Goal: Use online tool/utility: Utilize a website feature to perform a specific function

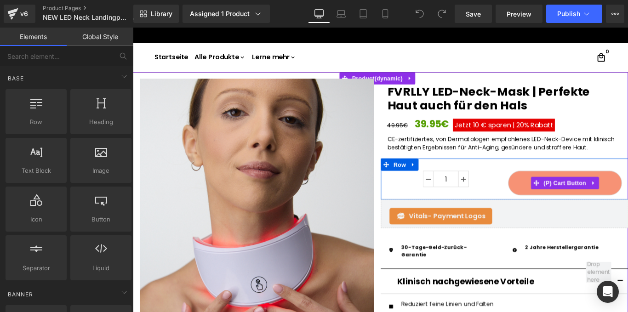
click at [561, 200] on button "In den Warenkorb" at bounding box center [618, 203] width 128 height 28
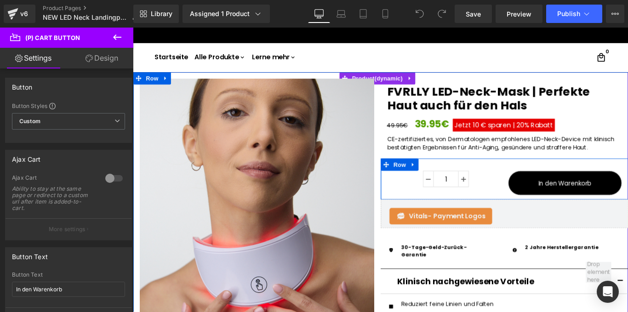
click at [508, 180] on div "1 (P) Quantity In den Warenkorb (P) Cart Button Row" at bounding box center [550, 198] width 278 height 46
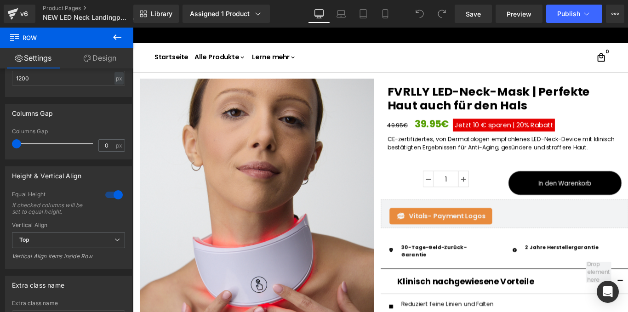
scroll to position [328, 0]
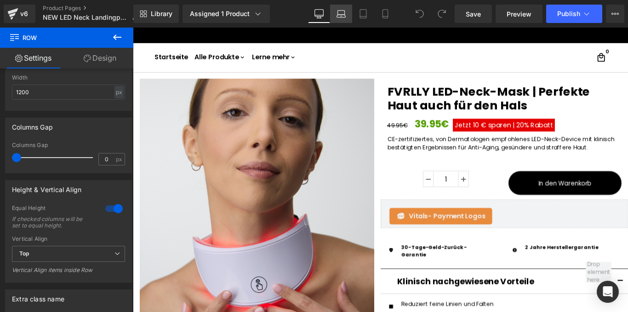
click at [343, 12] on icon at bounding box center [341, 13] width 9 height 9
click at [342, 12] on icon at bounding box center [341, 13] width 9 height 9
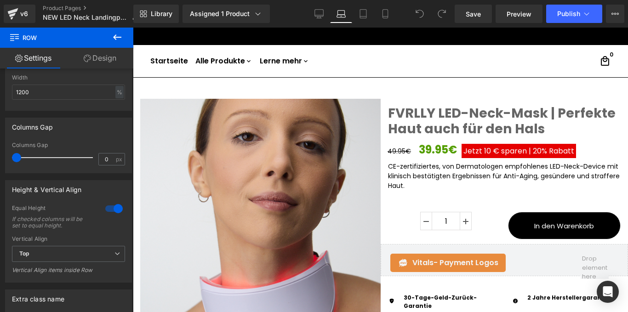
scroll to position [23, 0]
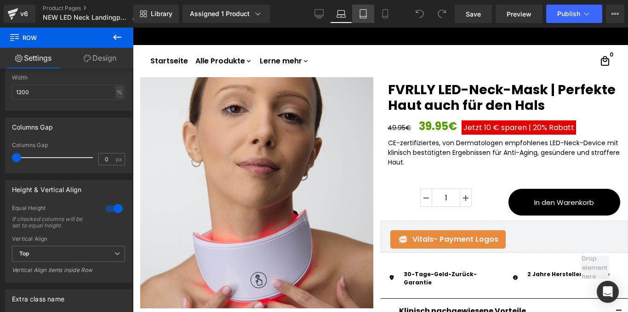
click at [362, 9] on icon at bounding box center [363, 13] width 9 height 9
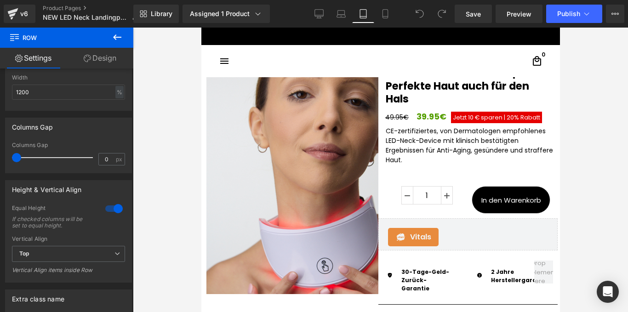
scroll to position [21, 0]
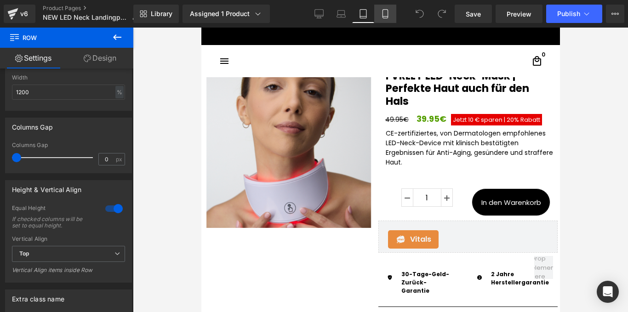
click at [384, 19] on link "Mobile" at bounding box center [385, 14] width 22 height 18
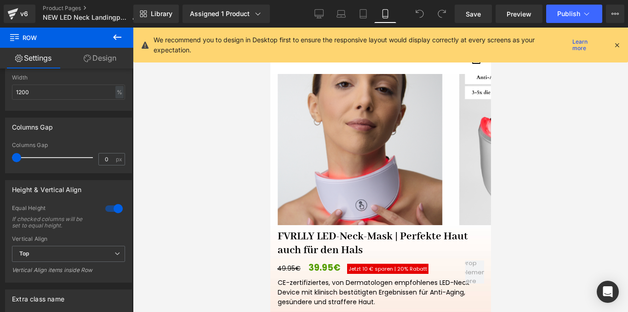
scroll to position [165, 0]
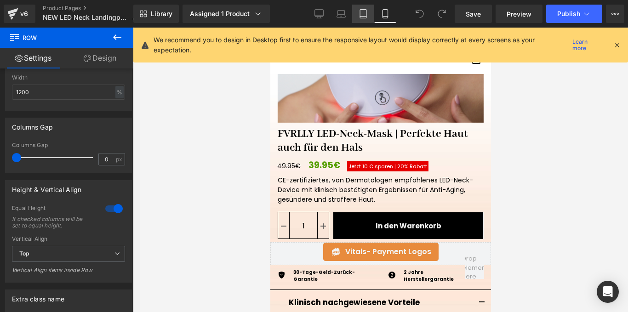
click at [360, 14] on icon at bounding box center [363, 14] width 6 height 9
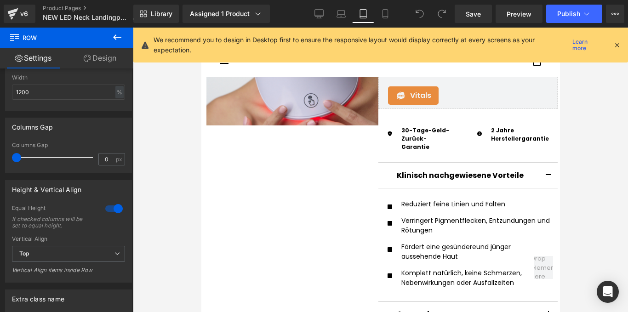
scroll to position [0, 0]
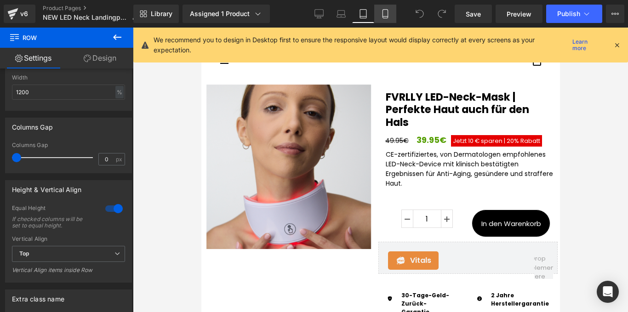
click at [384, 15] on icon at bounding box center [385, 13] width 9 height 9
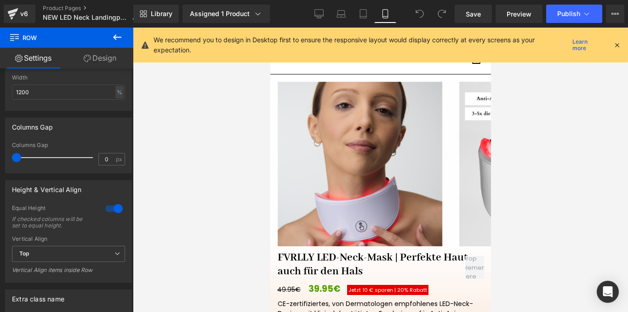
scroll to position [143, 0]
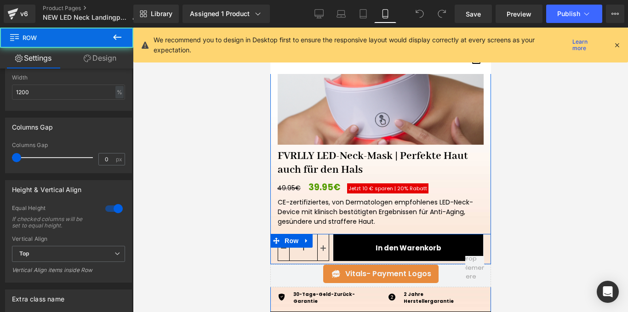
click at [329, 248] on div "In den Warenkorb (P) Cart Button" at bounding box center [406, 249] width 154 height 30
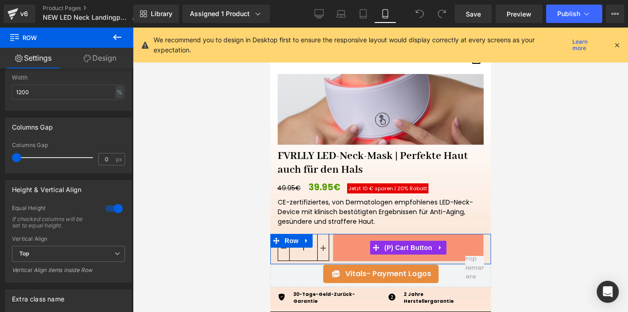
click at [344, 246] on button "In den Warenkorb" at bounding box center [407, 248] width 151 height 28
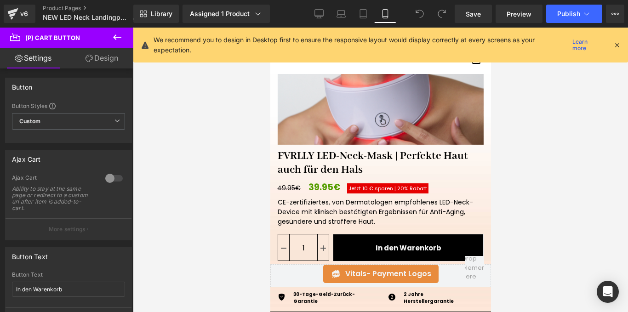
click at [113, 37] on icon at bounding box center [117, 37] width 8 height 6
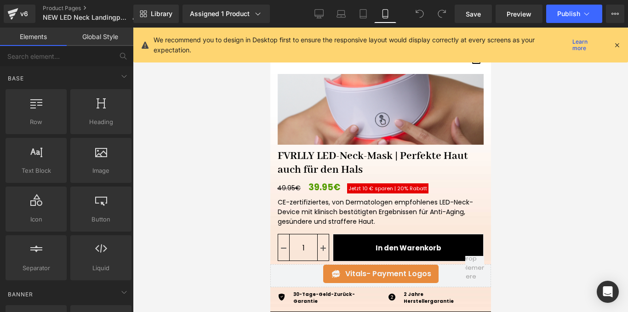
click at [94, 38] on link "Global Style" at bounding box center [100, 37] width 67 height 18
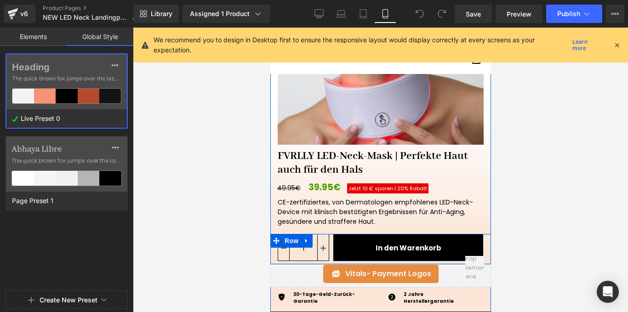
click at [329, 245] on div "In den Warenkorb (P) Cart Button" at bounding box center [406, 249] width 154 height 30
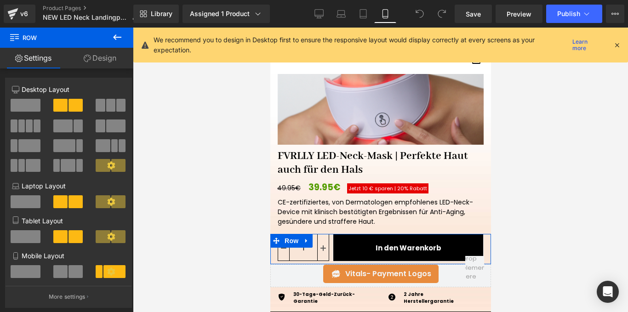
click at [95, 61] on link "Design" at bounding box center [100, 58] width 67 height 21
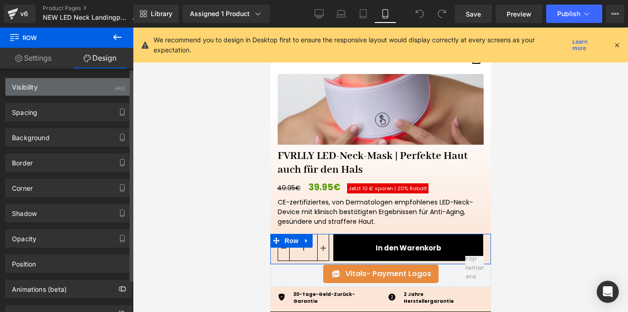
click at [67, 81] on div "Visibility (All)" at bounding box center [69, 86] width 126 height 17
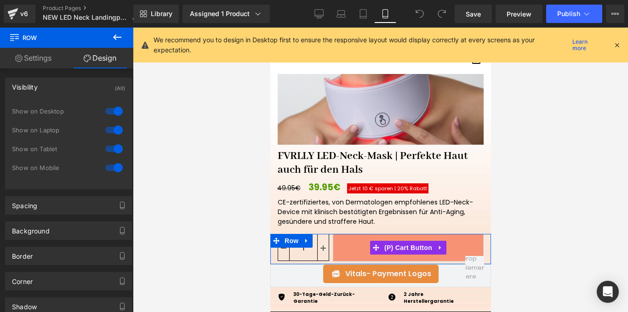
click at [346, 245] on button "In den Warenkorb" at bounding box center [407, 248] width 151 height 28
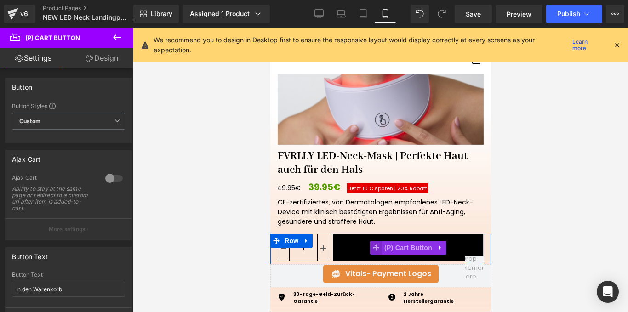
click at [376, 248] on span at bounding box center [376, 248] width 12 height 14
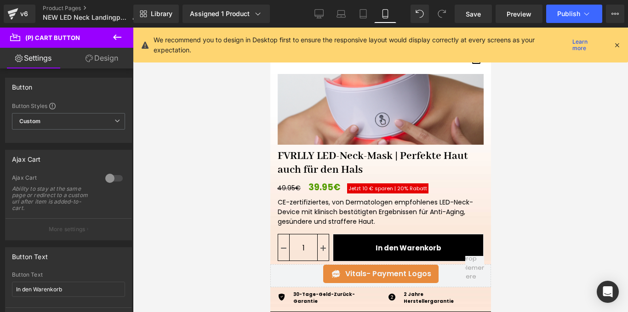
click at [50, 55] on link "Settings" at bounding box center [33, 58] width 67 height 21
click at [77, 57] on link "Design" at bounding box center [102, 58] width 67 height 21
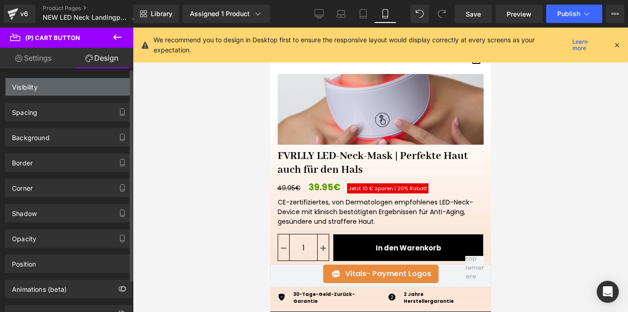
click at [76, 80] on div "Visibility" at bounding box center [69, 86] width 126 height 17
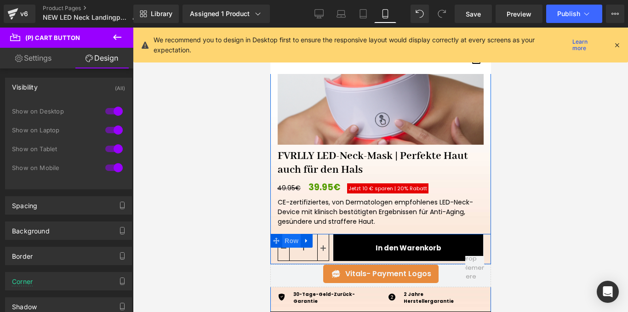
click at [284, 241] on span "Row" at bounding box center [291, 241] width 18 height 14
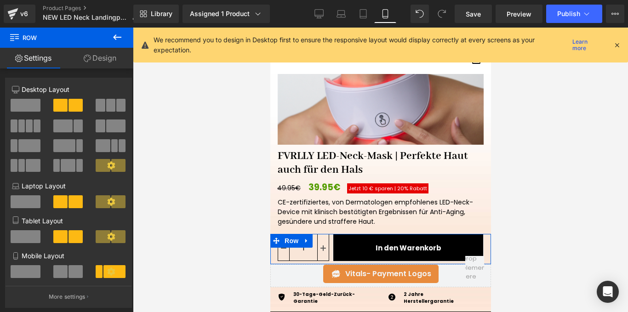
click at [99, 64] on link "Design" at bounding box center [100, 58] width 67 height 21
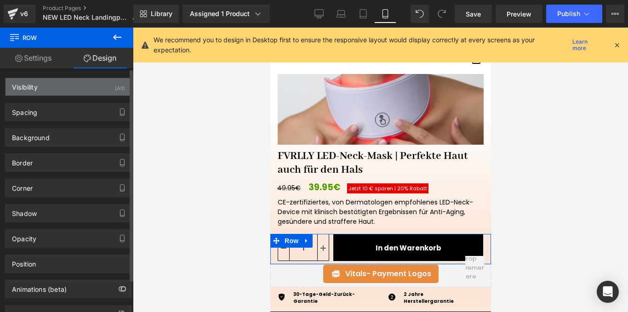
click at [86, 92] on div "Visibility (All)" at bounding box center [69, 86] width 126 height 17
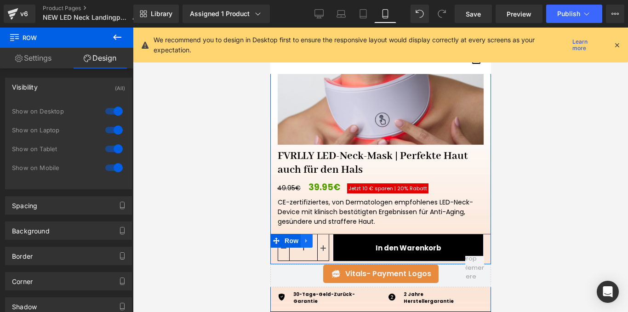
click at [305, 240] on icon at bounding box center [306, 241] width 6 height 7
click at [305, 240] on icon at bounding box center [306, 241] width 6 height 6
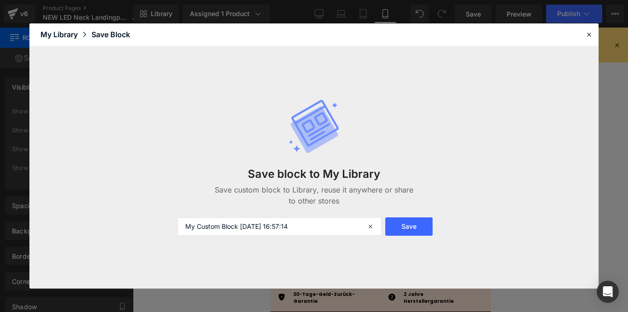
click at [581, 37] on header "Library Elements Blocks Templates Saved Library My Library Save Block" at bounding box center [313, 34] width 569 height 23
click at [586, 37] on icon at bounding box center [589, 34] width 8 height 8
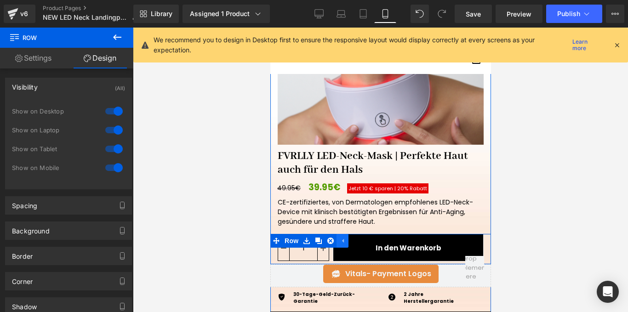
click at [338, 247] on link at bounding box center [342, 241] width 12 height 14
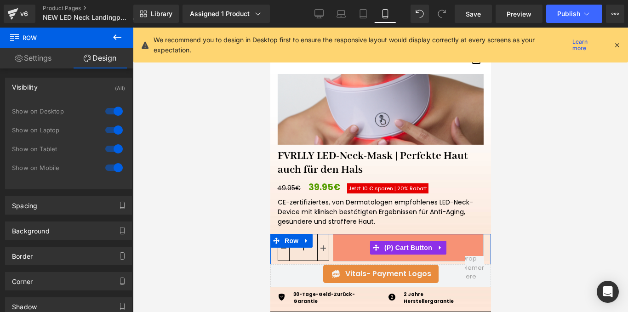
click at [347, 246] on button "In den Warenkorb" at bounding box center [407, 248] width 151 height 28
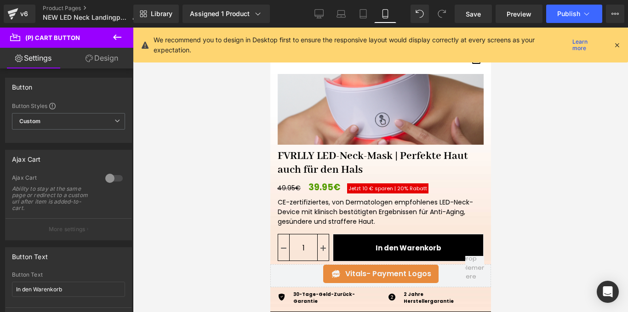
click at [103, 63] on link "Design" at bounding box center [102, 58] width 67 height 21
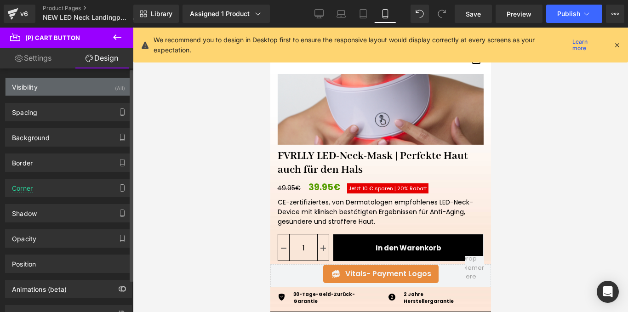
click at [92, 82] on div "Visibility (All)" at bounding box center [69, 86] width 126 height 17
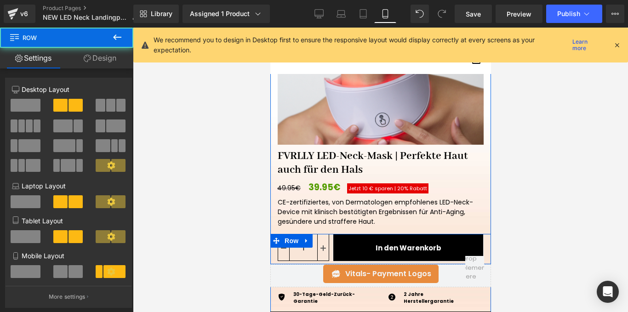
click at [329, 257] on div "In den Warenkorb (P) Cart Button" at bounding box center [406, 249] width 154 height 30
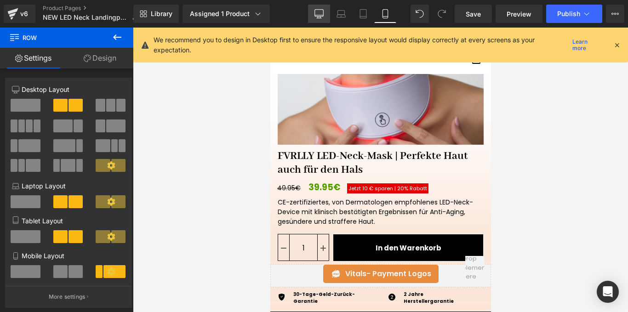
click at [318, 14] on icon at bounding box center [318, 13] width 9 height 9
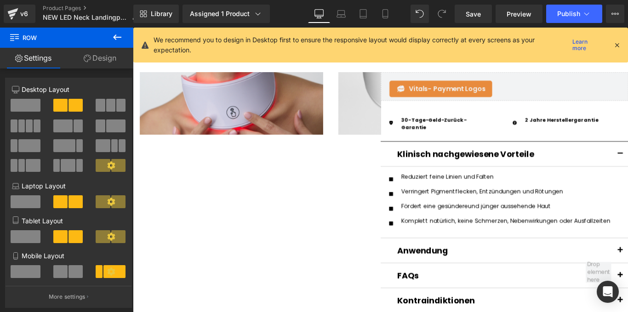
scroll to position [0, 0]
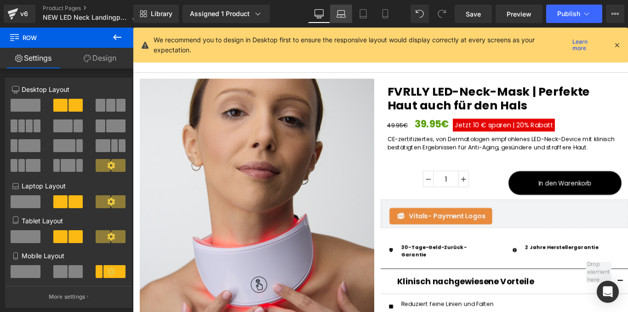
click at [346, 15] on link "Laptop" at bounding box center [341, 14] width 22 height 18
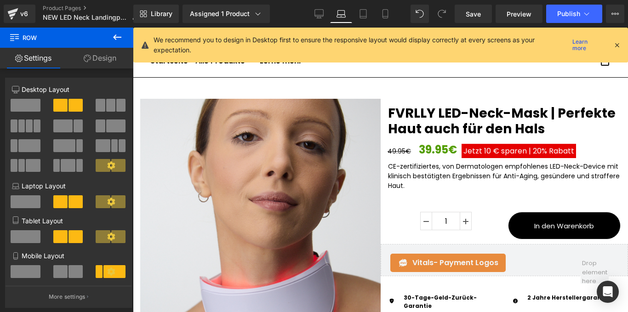
scroll to position [23, 0]
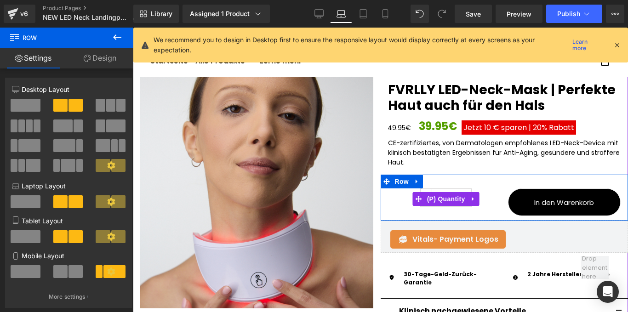
click at [483, 200] on div "1" at bounding box center [446, 200] width 116 height 22
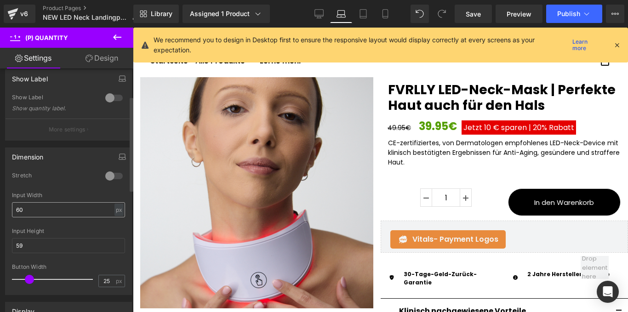
scroll to position [0, 0]
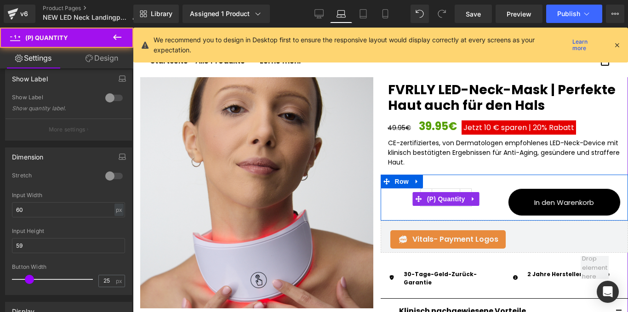
click at [482, 189] on div "1" at bounding box center [446, 200] width 116 height 22
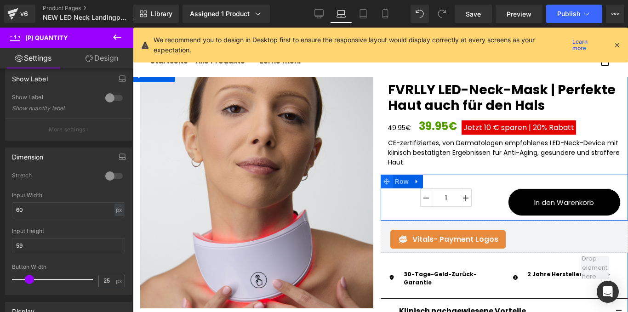
click at [383, 181] on icon at bounding box center [386, 181] width 6 height 6
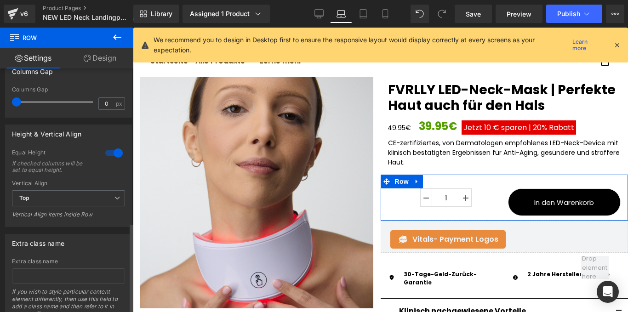
scroll to position [421, 0]
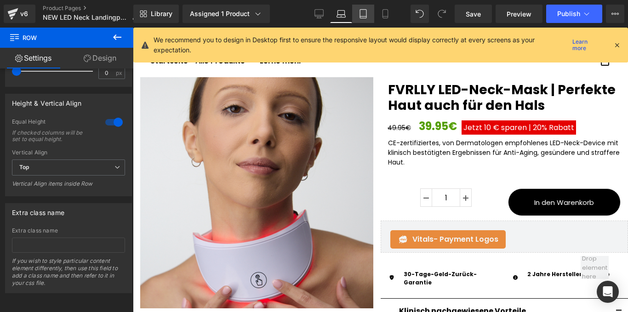
click at [367, 9] on link "Tablet" at bounding box center [363, 14] width 22 height 18
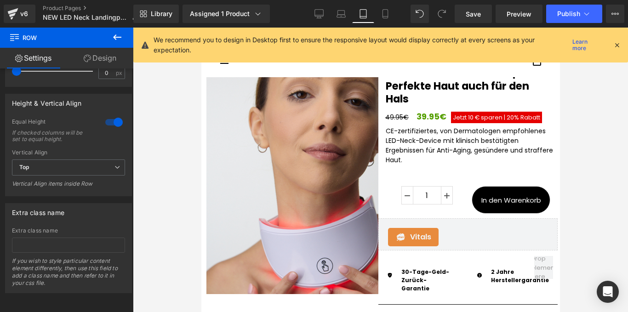
scroll to position [21, 0]
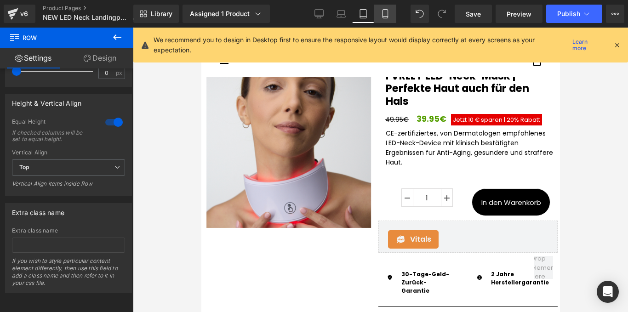
click at [378, 12] on link "Mobile" at bounding box center [385, 14] width 22 height 18
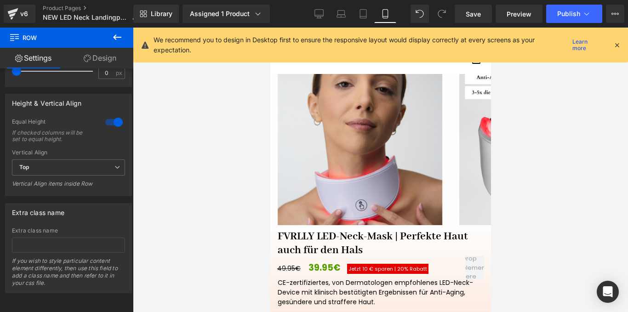
scroll to position [164, 0]
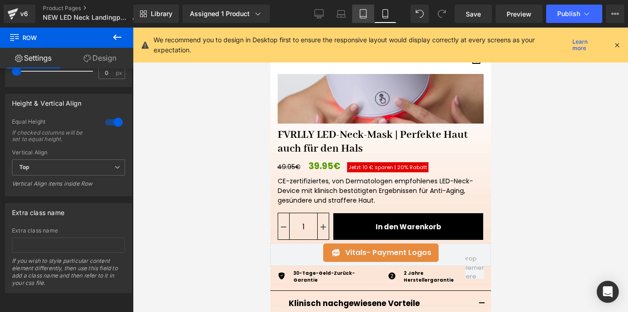
click at [359, 9] on link "Tablet" at bounding box center [363, 14] width 22 height 18
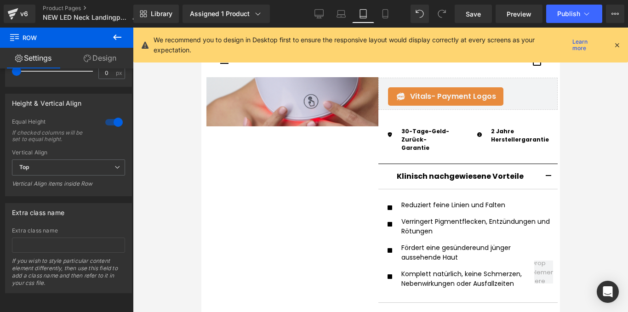
scroll to position [0, 0]
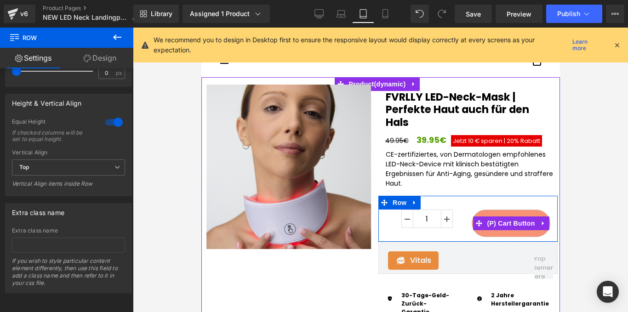
click at [484, 216] on button "In den Warenkorb" at bounding box center [510, 224] width 79 height 28
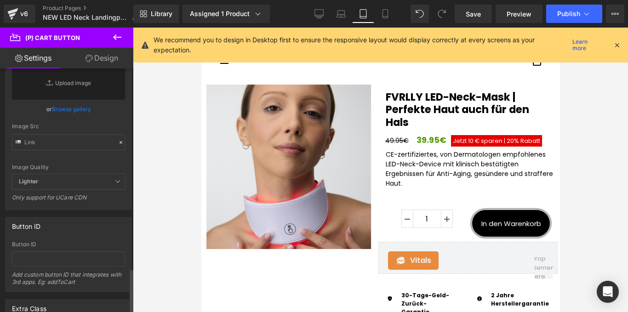
scroll to position [1092, 0]
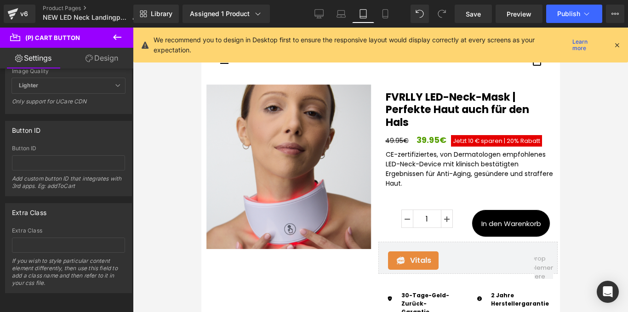
click at [99, 62] on link "Design" at bounding box center [102, 58] width 67 height 21
click at [0, 0] on div "Corner" at bounding box center [0, 0] width 0 height 0
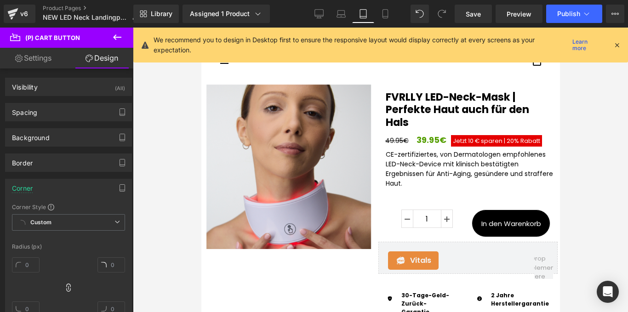
scroll to position [10, 0]
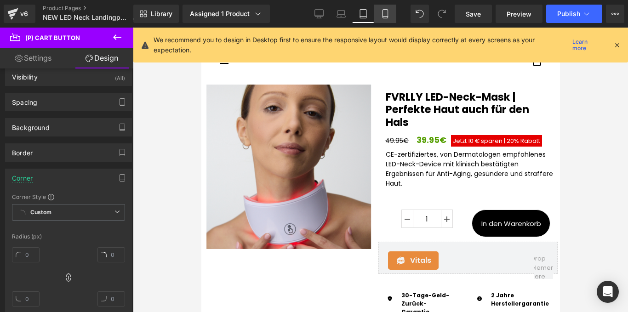
click at [385, 13] on icon at bounding box center [385, 13] width 9 height 9
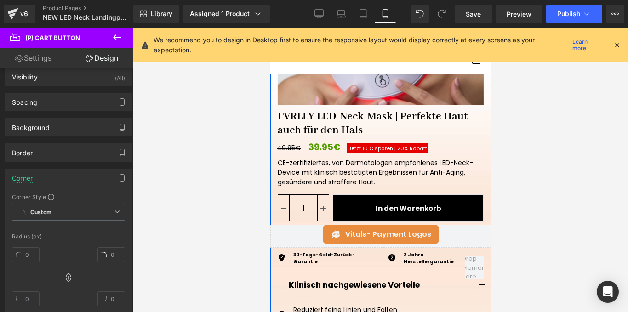
scroll to position [183, 0]
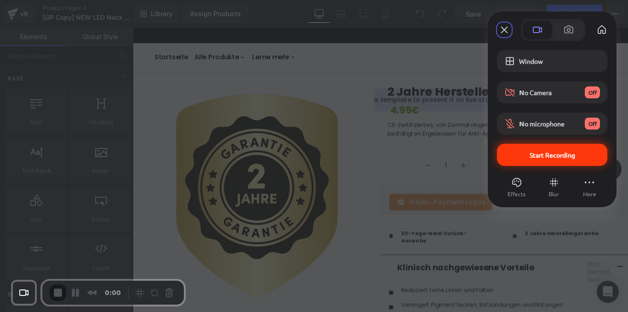
click at [544, 157] on span "Start Recording" at bounding box center [553, 155] width 46 height 8
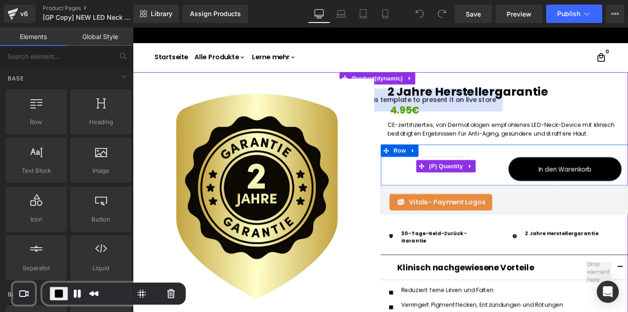
click at [527, 189] on div "1" at bounding box center [485, 184] width 132 height 22
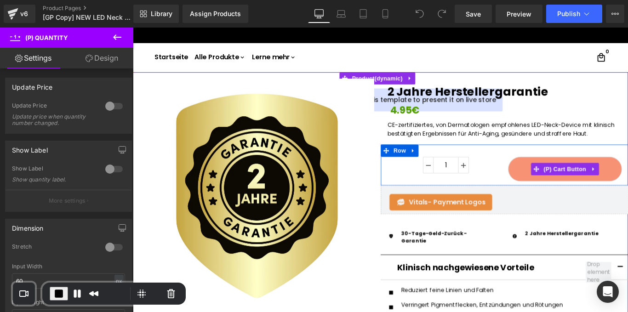
click at [565, 179] on button "In den Warenkorb" at bounding box center [618, 187] width 128 height 28
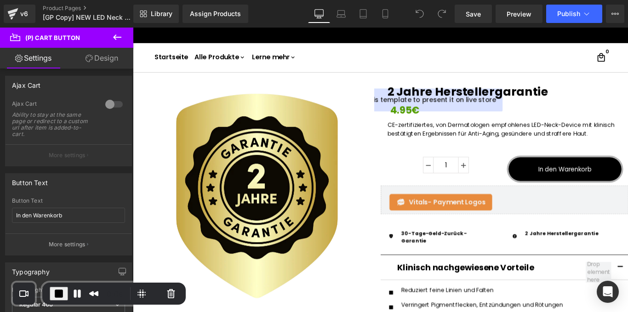
scroll to position [72, 0]
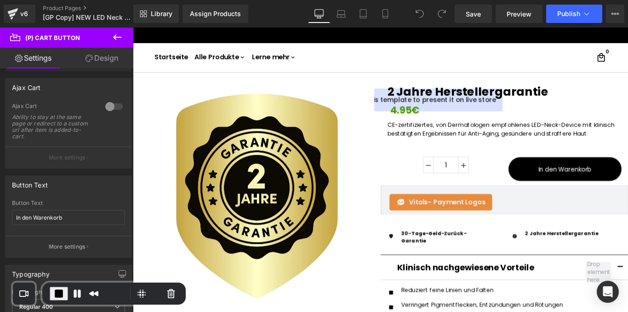
click at [103, 60] on link "Design" at bounding box center [102, 58] width 67 height 21
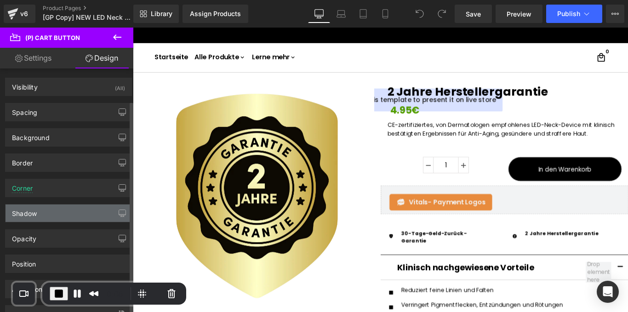
scroll to position [37, 0]
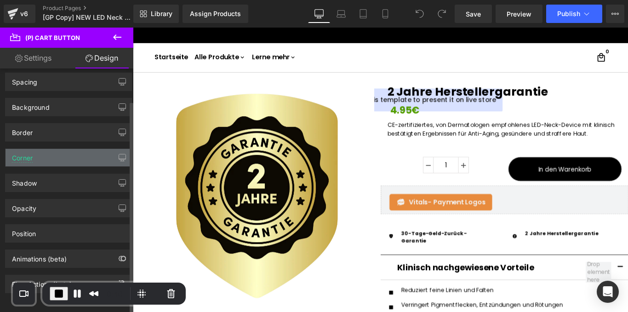
click at [40, 156] on div "Corner" at bounding box center [69, 157] width 126 height 17
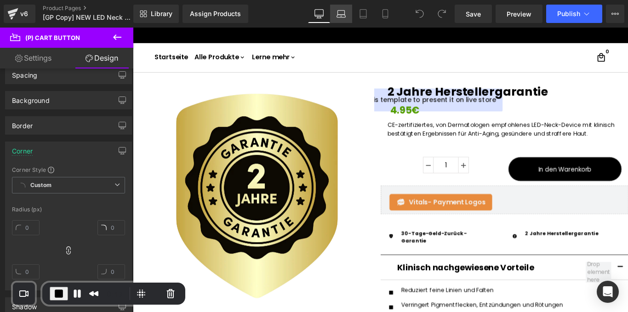
click at [341, 11] on icon at bounding box center [341, 13] width 9 height 9
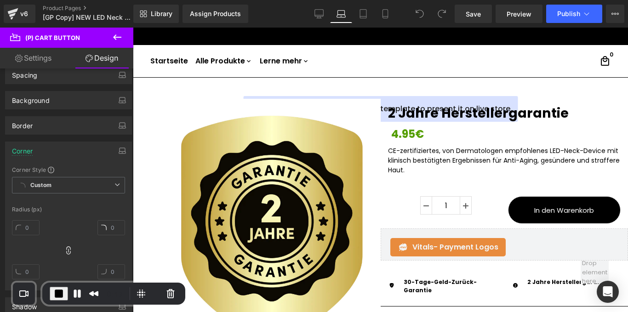
scroll to position [23, 0]
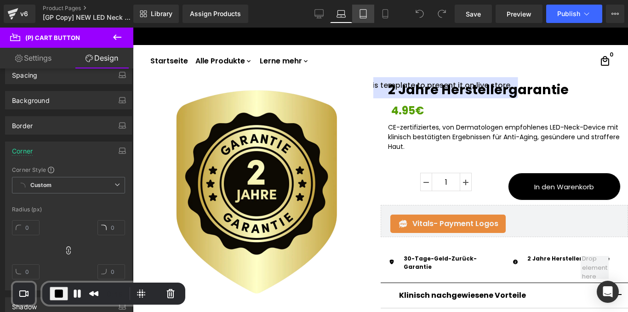
click at [361, 11] on icon at bounding box center [363, 13] width 9 height 9
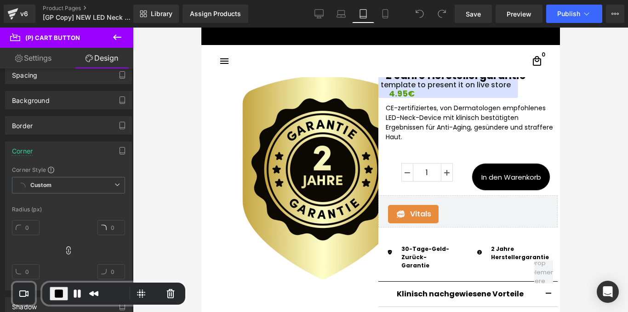
scroll to position [14, 0]
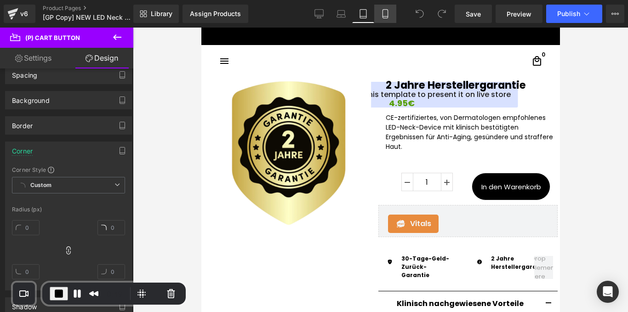
click at [383, 14] on icon at bounding box center [385, 14] width 5 height 9
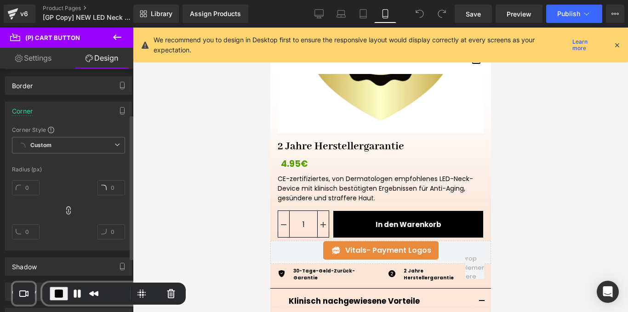
scroll to position [81, 0]
click at [31, 180] on input "text" at bounding box center [26, 184] width 28 height 15
type input "30"
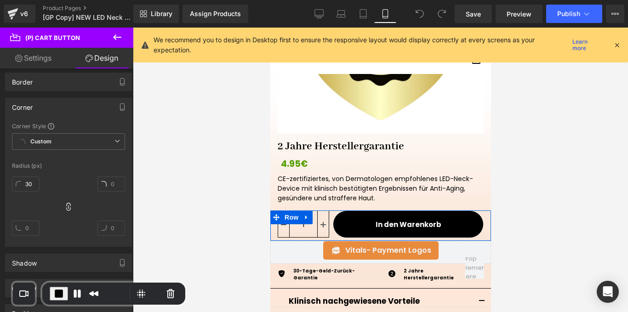
click at [329, 218] on div "In den Warenkorb (P) Cart Button" at bounding box center [406, 226] width 154 height 30
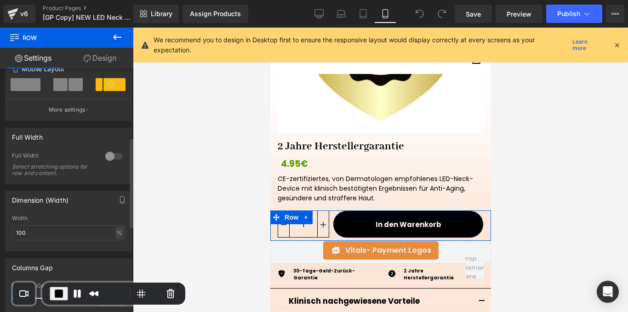
scroll to position [148, 0]
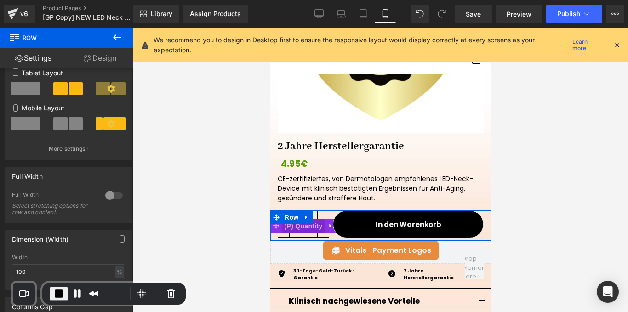
click at [306, 226] on span "(P) Quantity" at bounding box center [303, 226] width 43 height 14
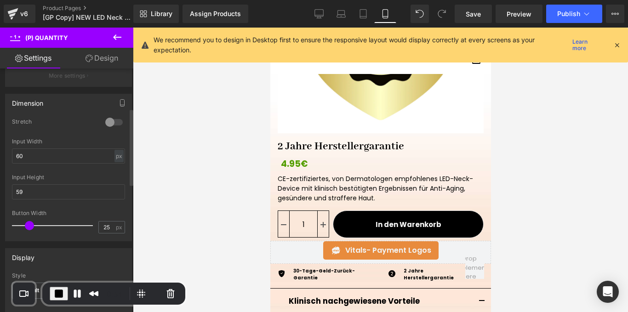
scroll to position [126, 0]
drag, startPoint x: 29, startPoint y: 223, endPoint x: 20, endPoint y: 224, distance: 8.7
click at [20, 224] on span at bounding box center [19, 224] width 9 height 9
click at [24, 224] on span at bounding box center [24, 224] width 9 height 9
click at [38, 154] on input "60" at bounding box center [68, 155] width 113 height 15
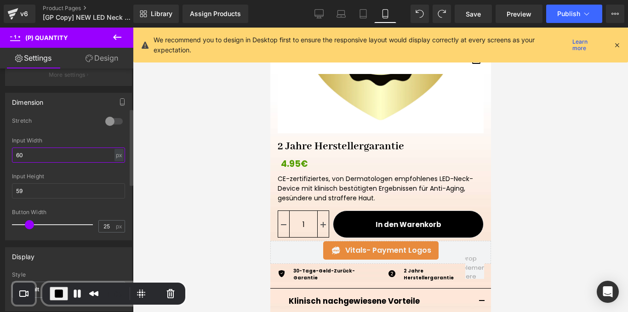
type input "6"
type input "30"
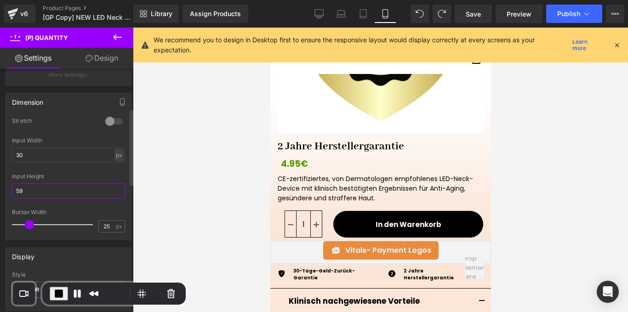
click at [35, 190] on input "59" at bounding box center [68, 190] width 113 height 15
type input "5"
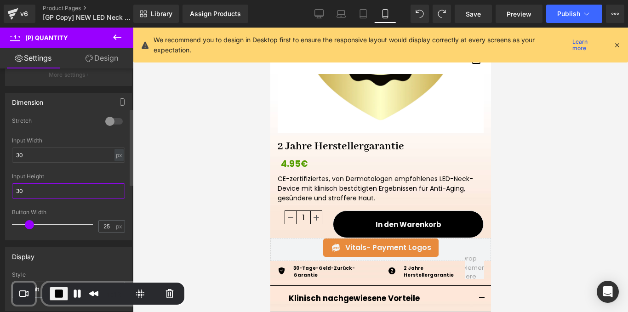
type input "3"
type input "29"
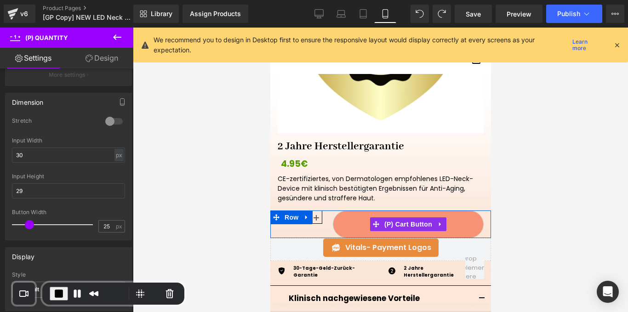
click at [343, 215] on button "In den Warenkorb" at bounding box center [407, 225] width 151 height 28
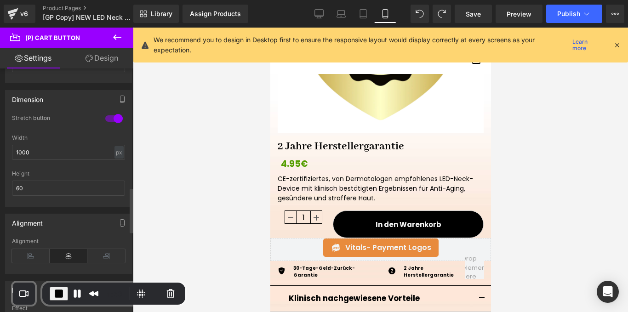
scroll to position [668, 0]
click at [50, 150] on input "1000" at bounding box center [68, 151] width 113 height 15
type input "1"
type input "500"
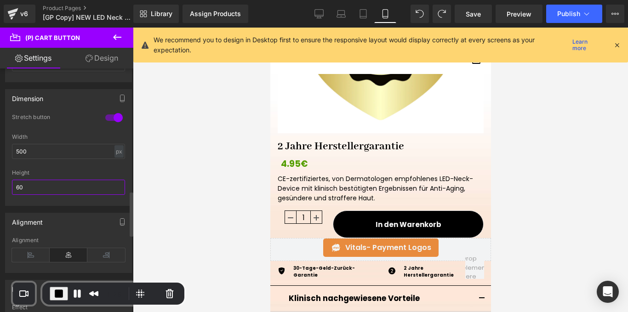
click at [27, 190] on input "60" at bounding box center [68, 187] width 113 height 15
type input "6"
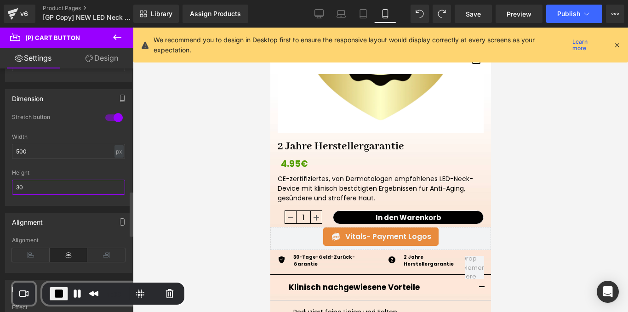
type input "3"
type input "60"
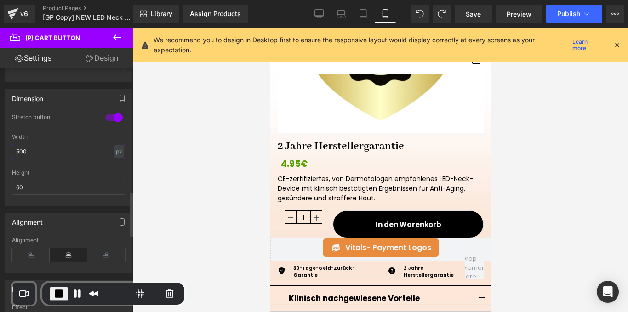
click at [47, 154] on input "500" at bounding box center [68, 151] width 113 height 15
type input "5"
click at [113, 114] on div at bounding box center [114, 117] width 22 height 15
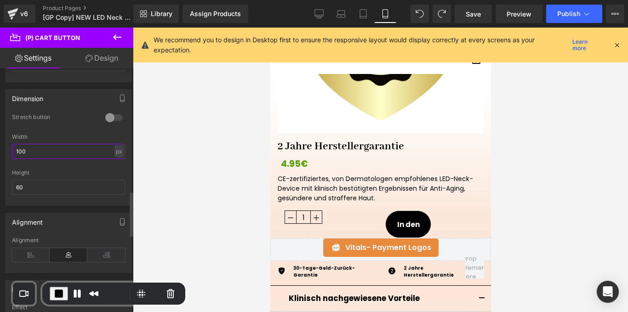
click at [61, 154] on input "100" at bounding box center [68, 151] width 113 height 15
type input "1"
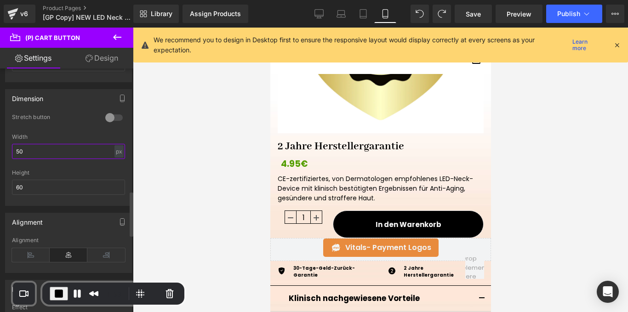
type input "5"
type input "300"
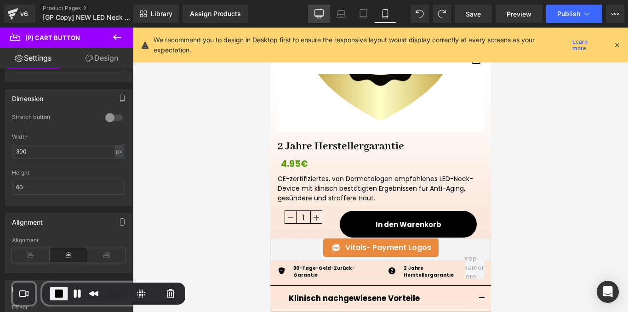
click at [311, 17] on link "Desktop" at bounding box center [319, 14] width 22 height 18
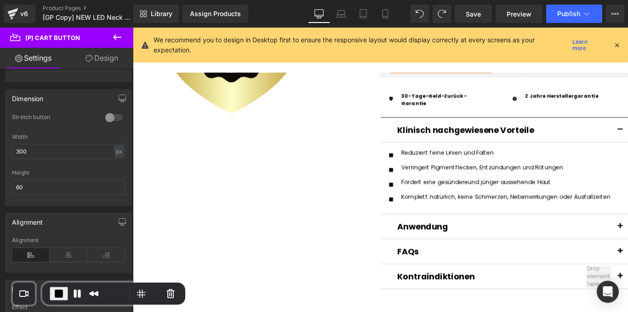
scroll to position [0, 0]
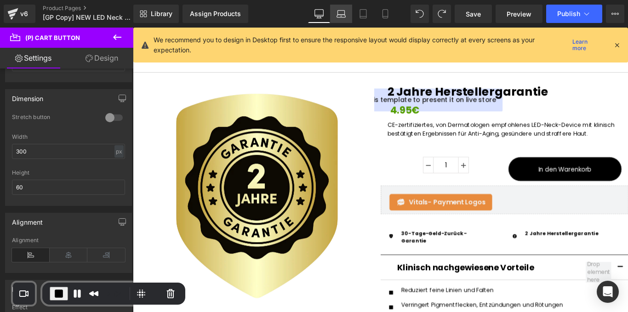
click at [343, 15] on icon at bounding box center [341, 16] width 9 height 3
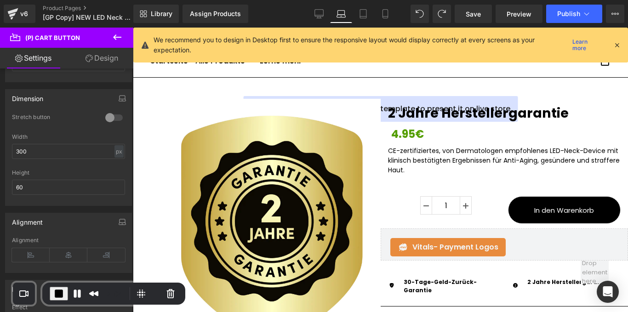
scroll to position [23, 0]
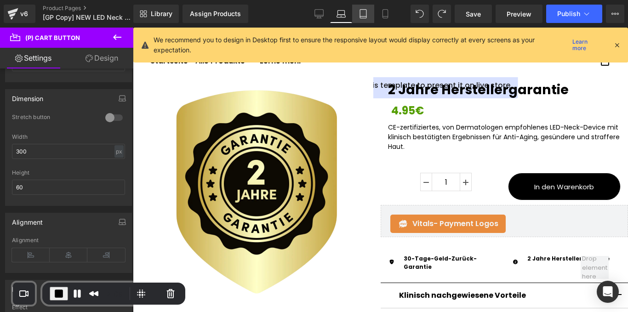
click at [366, 18] on icon at bounding box center [363, 14] width 6 height 9
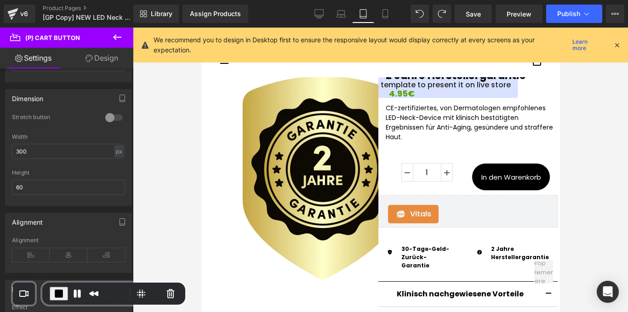
scroll to position [14, 0]
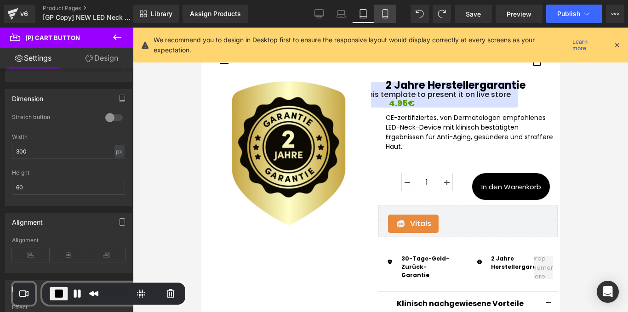
click at [386, 19] on link "Mobile" at bounding box center [385, 14] width 22 height 18
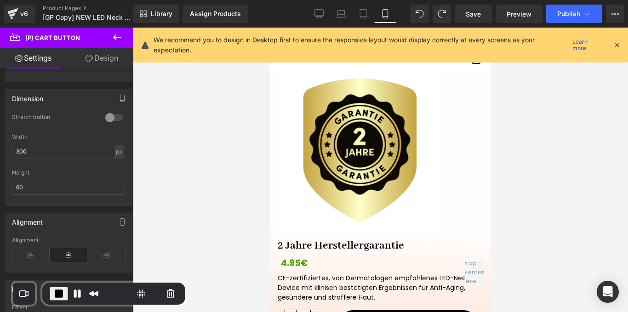
scroll to position [154, 0]
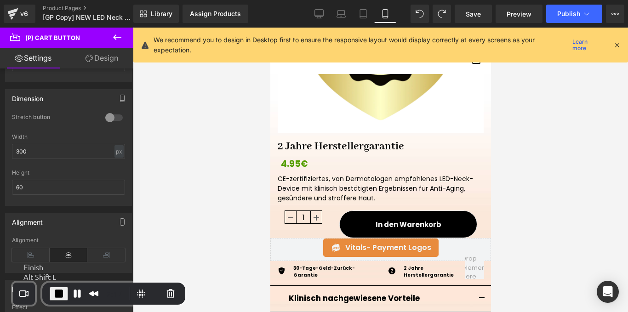
click at [53, 292] on span "End Recording" at bounding box center [58, 293] width 11 height 11
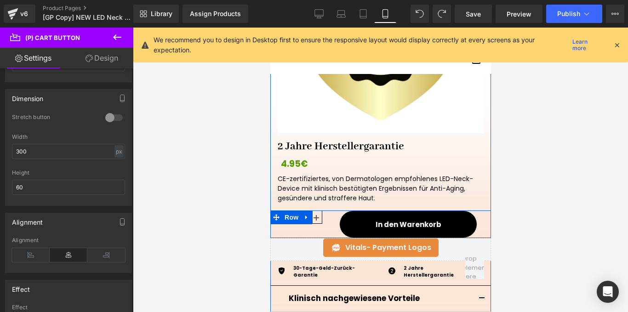
click at [329, 218] on div "In den Warenkorb (P) Cart Button" at bounding box center [406, 225] width 154 height 28
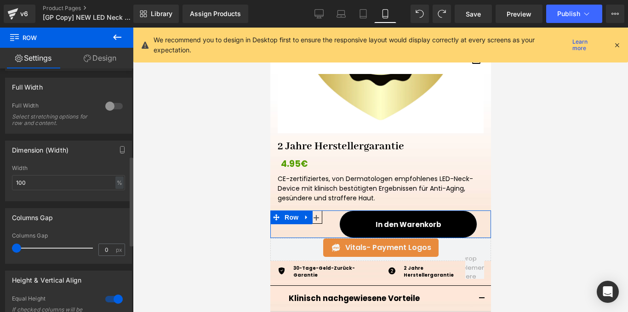
scroll to position [238, 0]
